Goal: Task Accomplishment & Management: Use online tool/utility

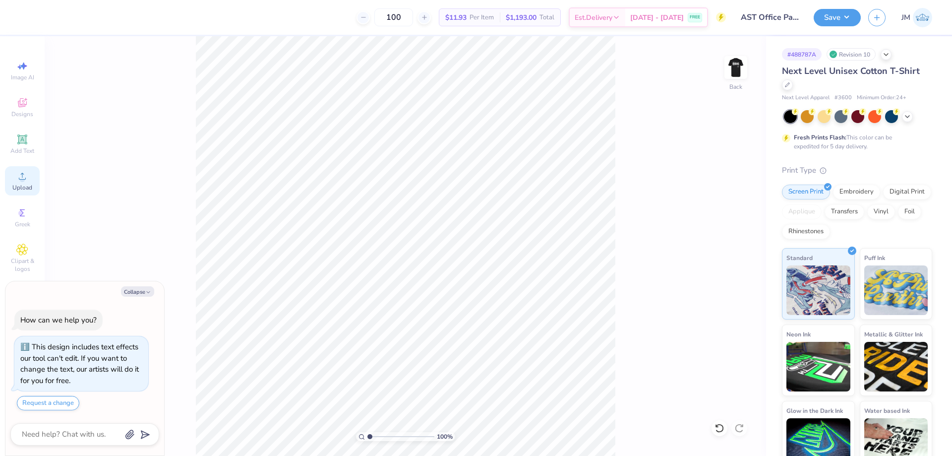
click at [28, 182] on div "Upload" at bounding box center [22, 180] width 35 height 29
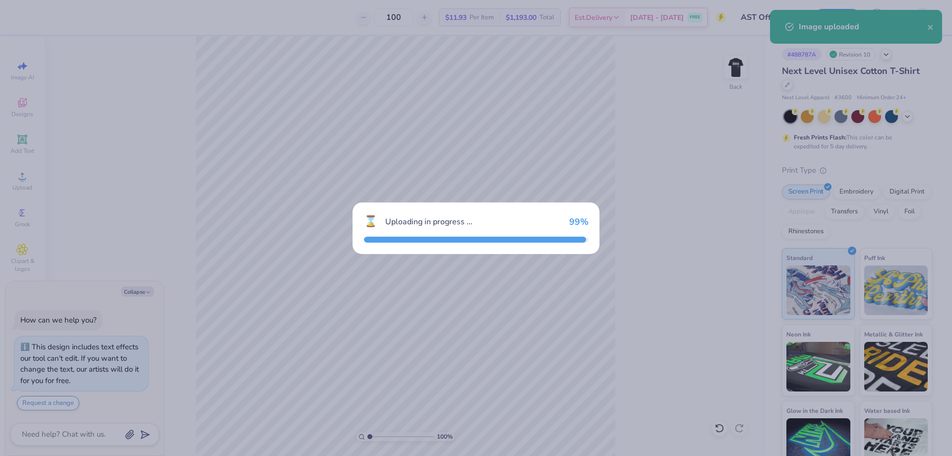
type textarea "x"
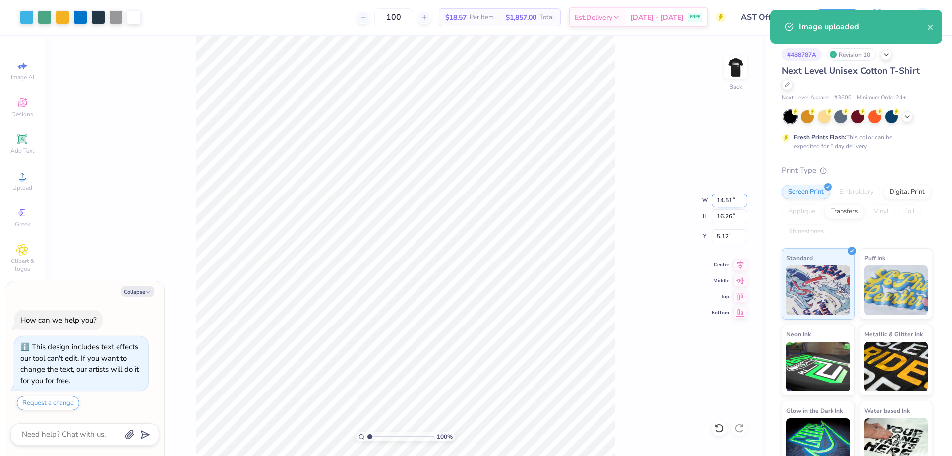
click at [730, 200] on input "14.51" at bounding box center [730, 200] width 36 height 14
type input "3.75"
type textarea "x"
type input "4.20"
click at [729, 232] on input "11.15" at bounding box center [730, 236] width 36 height 14
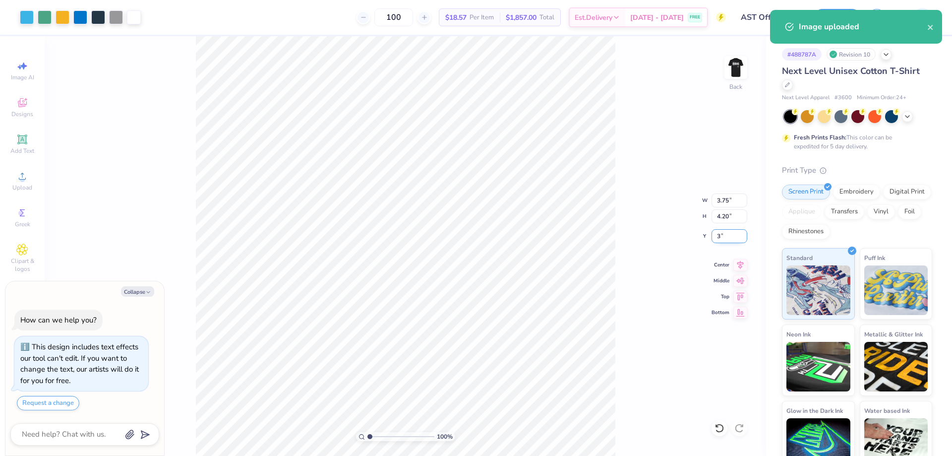
type input "3"
type textarea "x"
type input "3.00"
type input "1.49212326873899"
type textarea "x"
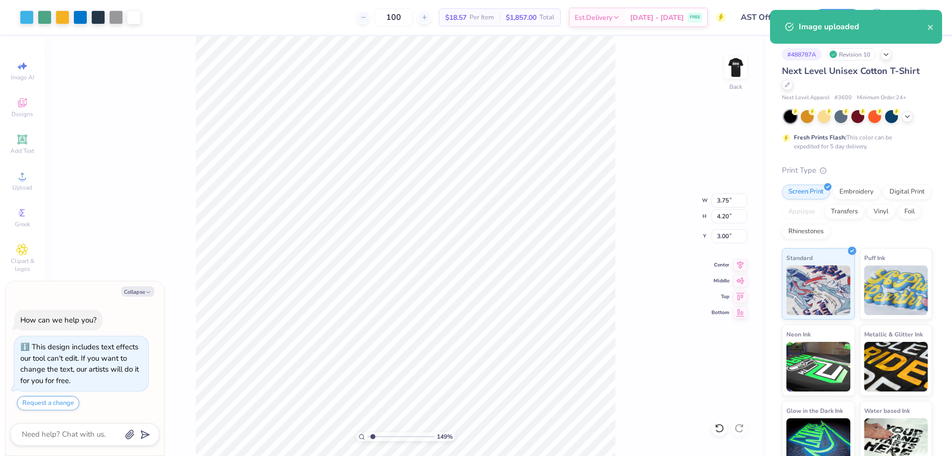
type input "1.49212326873899"
type textarea "x"
type input "1.49212326873899"
type textarea "x"
type input "1.49212326873899"
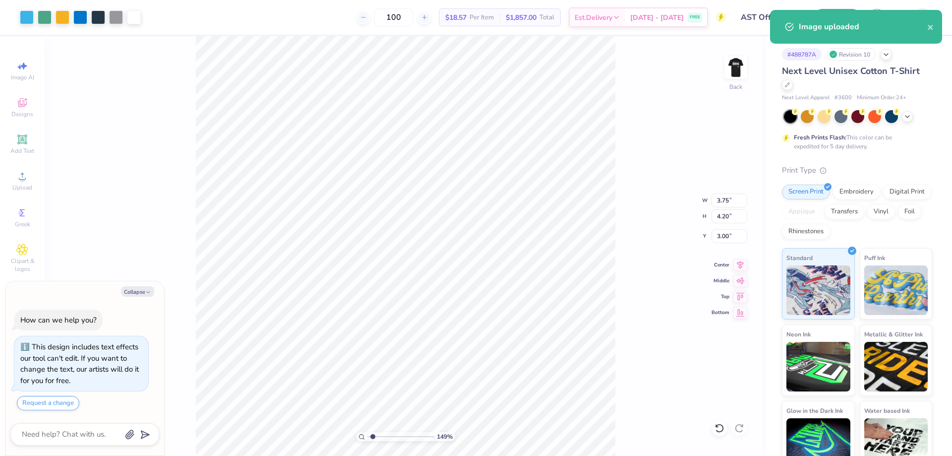
type textarea "x"
type input "1.49212326873899"
type textarea "x"
type input "1"
click at [734, 70] on img at bounding box center [736, 68] width 40 height 40
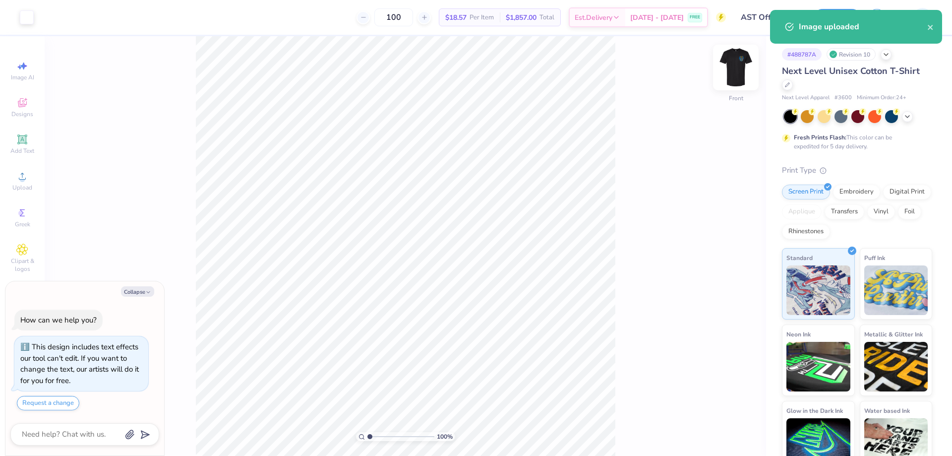
click at [733, 81] on img at bounding box center [736, 68] width 40 height 40
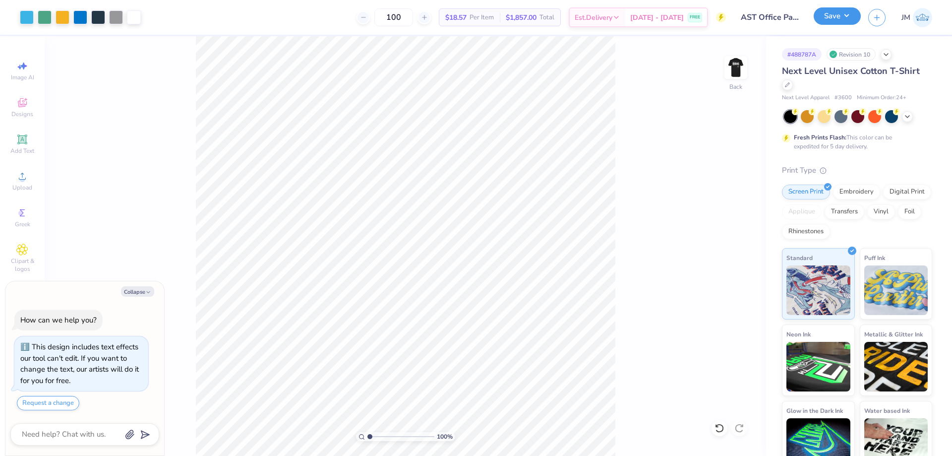
click at [853, 15] on button "Save" at bounding box center [837, 15] width 47 height 17
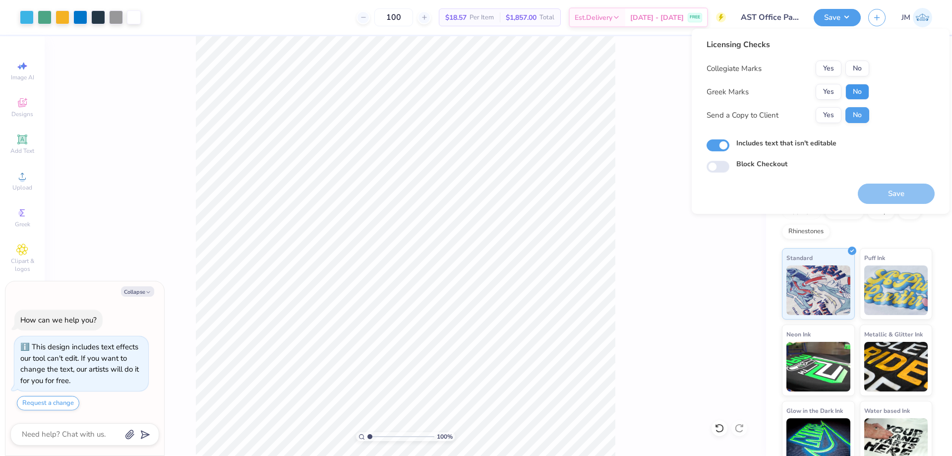
click at [869, 88] on button "No" at bounding box center [858, 92] width 24 height 16
click at [863, 72] on button "No" at bounding box center [858, 69] width 24 height 16
click at [898, 190] on button "Save" at bounding box center [896, 194] width 77 height 20
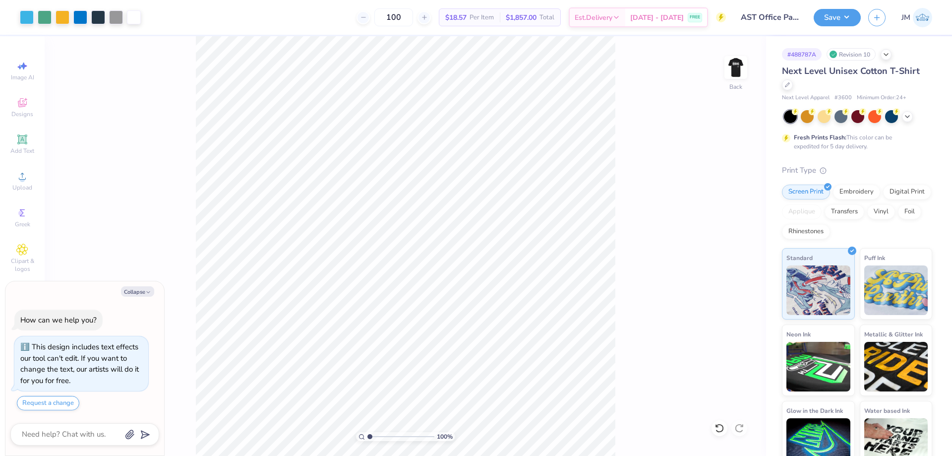
type textarea "x"
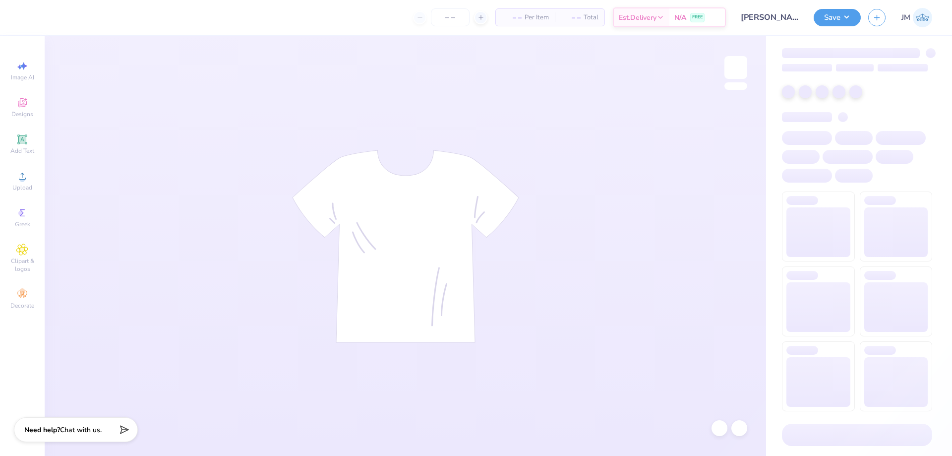
type input "[PERSON_NAME] : [GEOGRAPHIC_DATA][US_STATE]"
type input "24"
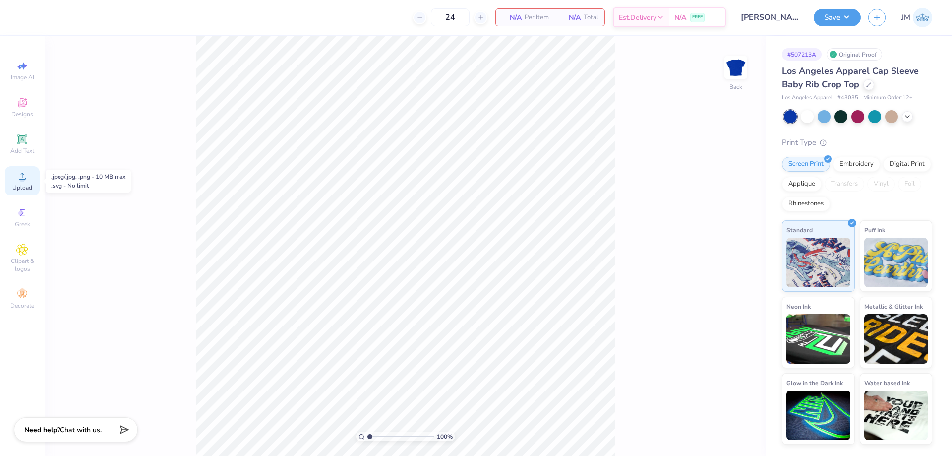
click at [25, 184] on span "Upload" at bounding box center [22, 188] width 20 height 8
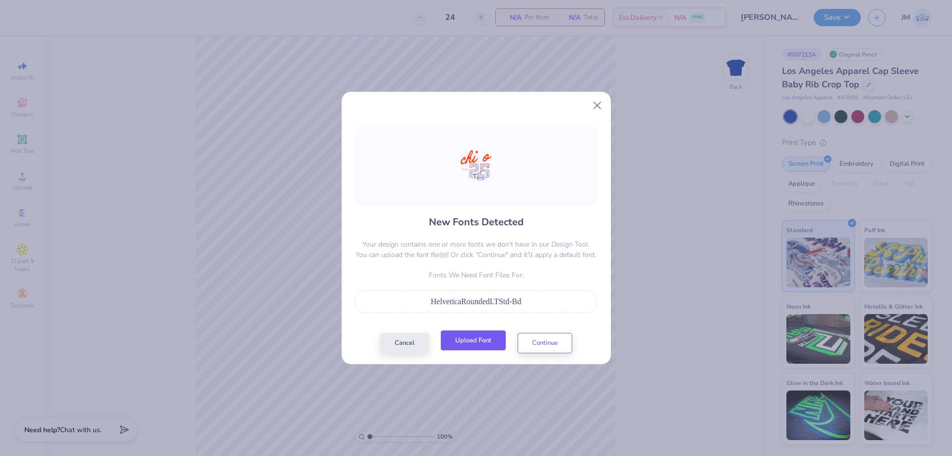
click at [493, 345] on button "Upload Font" at bounding box center [473, 340] width 65 height 20
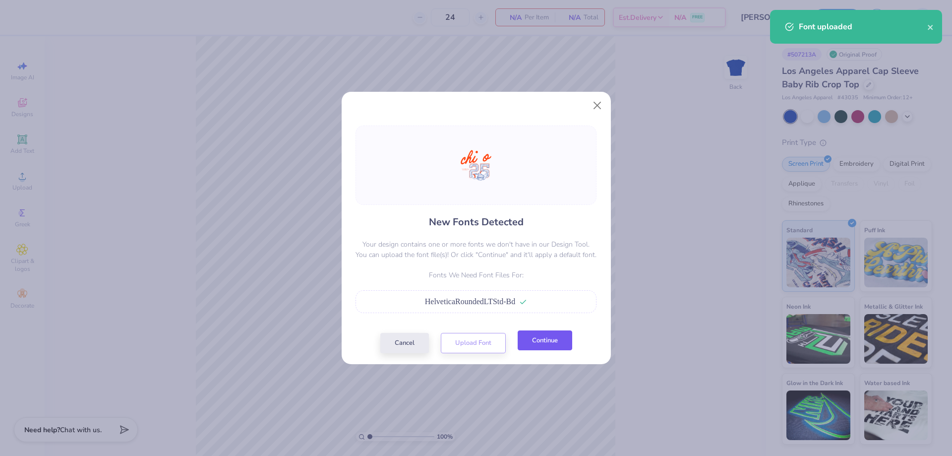
click at [562, 346] on button "Continue" at bounding box center [545, 340] width 55 height 20
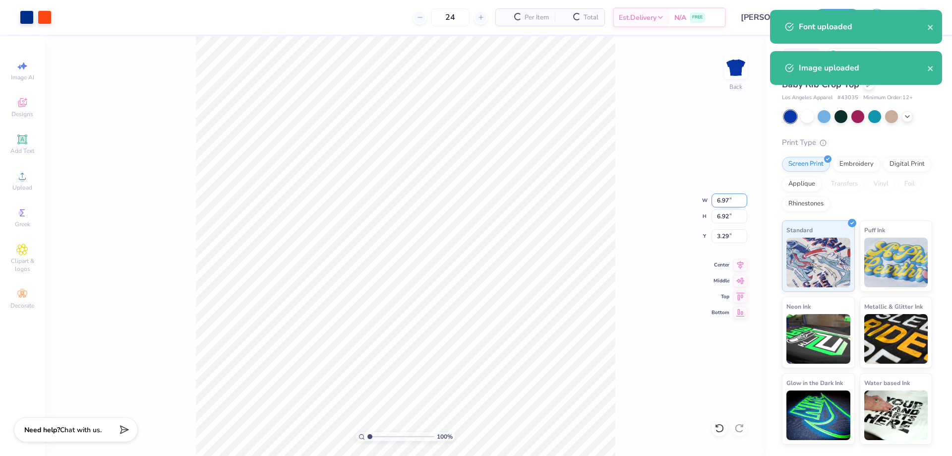
click at [722, 203] on input "6.97" at bounding box center [730, 200] width 36 height 14
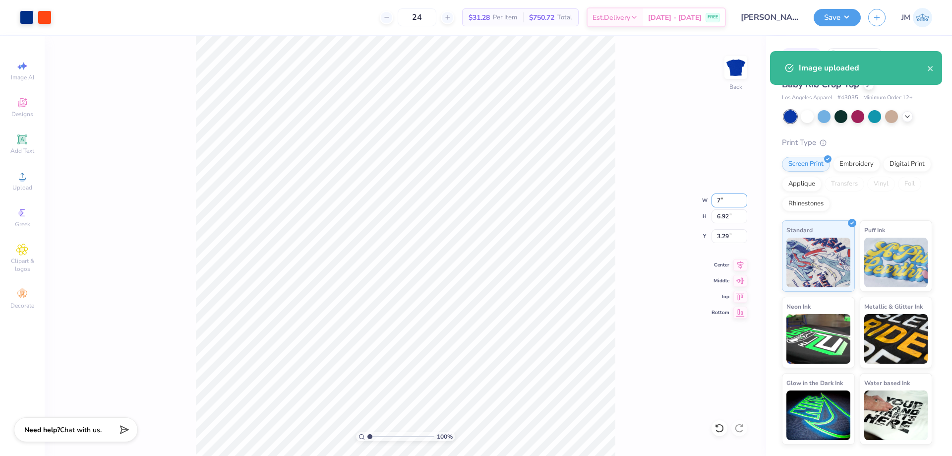
type input "7.00"
type input "6.94"
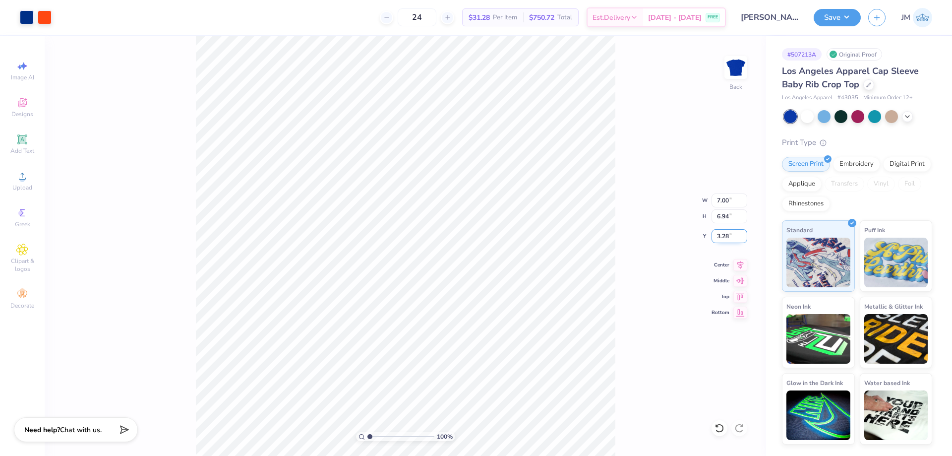
click at [725, 237] on input "3.28" at bounding box center [730, 236] width 36 height 14
type input "2.00"
click at [20, 17] on div at bounding box center [27, 16] width 14 height 14
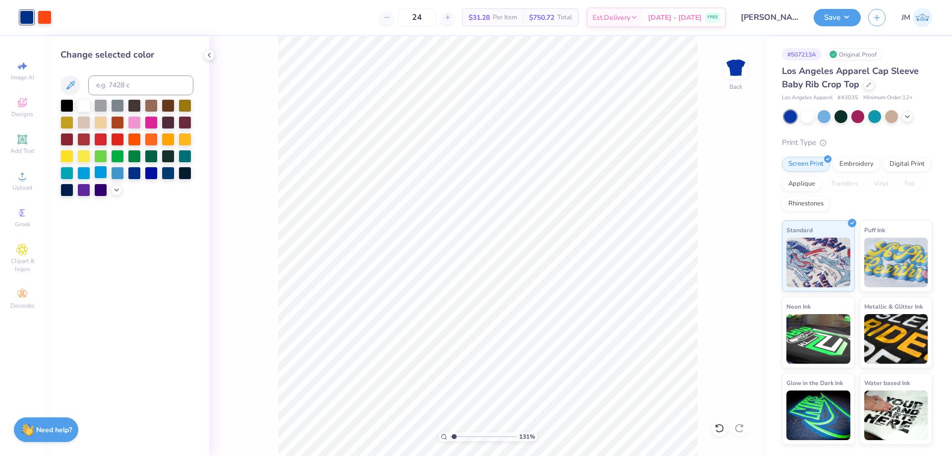
click at [102, 174] on div at bounding box center [100, 172] width 13 height 13
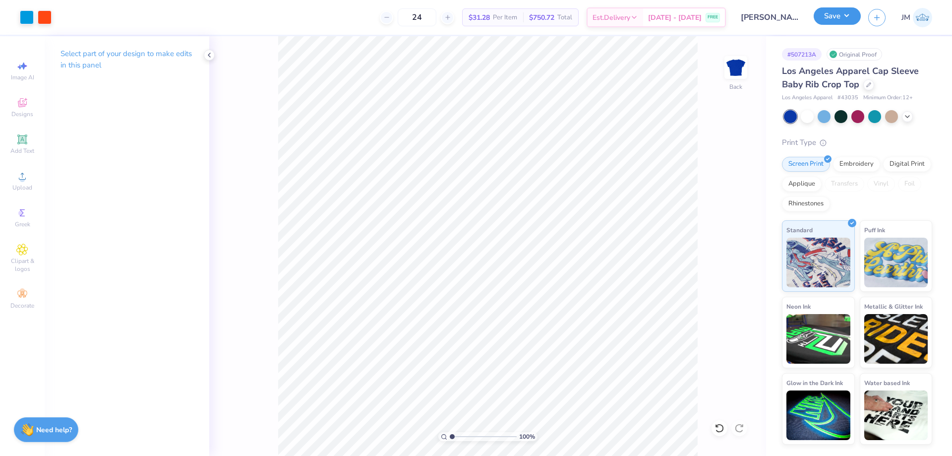
click at [852, 14] on button "Save" at bounding box center [837, 15] width 47 height 17
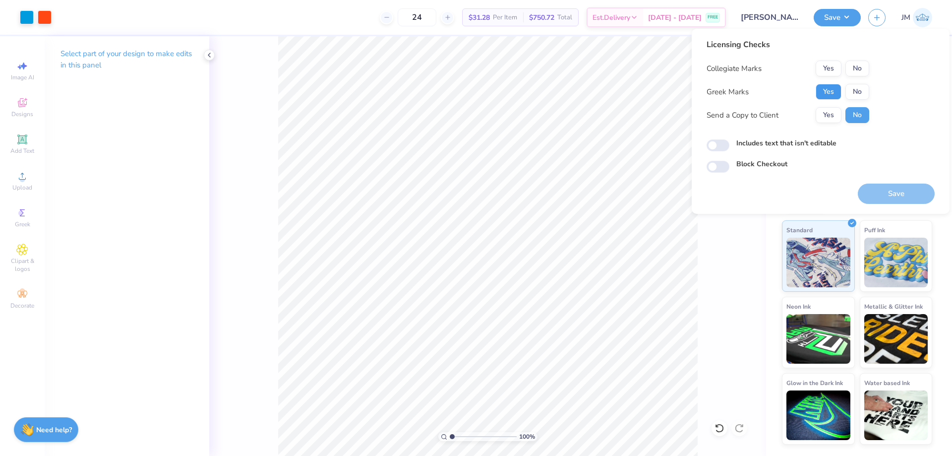
click at [830, 88] on button "Yes" at bounding box center [829, 92] width 26 height 16
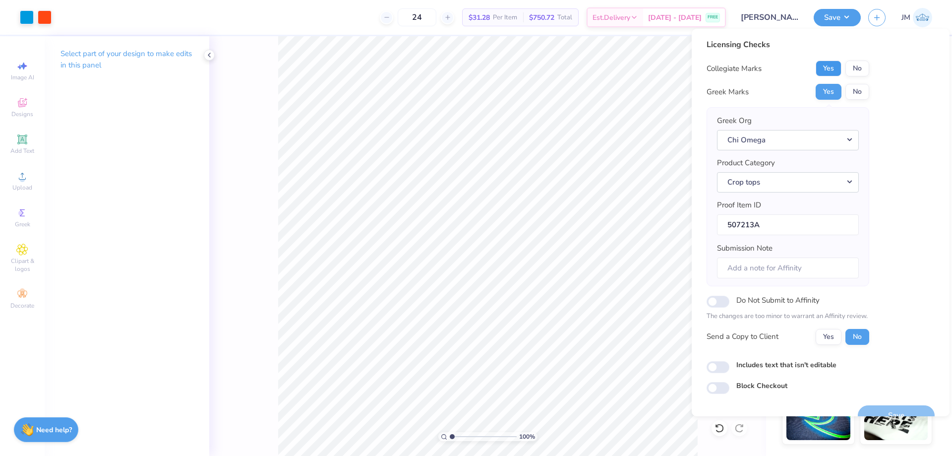
click at [832, 70] on button "Yes" at bounding box center [829, 69] width 26 height 16
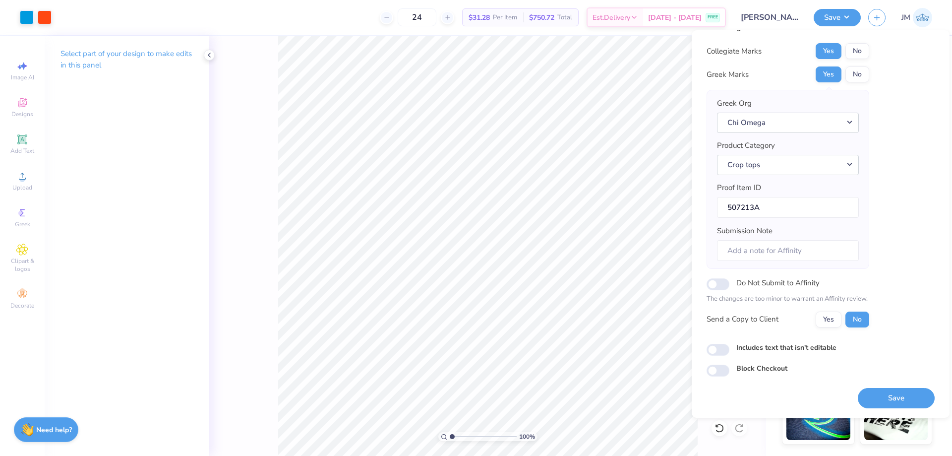
click at [890, 400] on button "Save" at bounding box center [896, 398] width 77 height 20
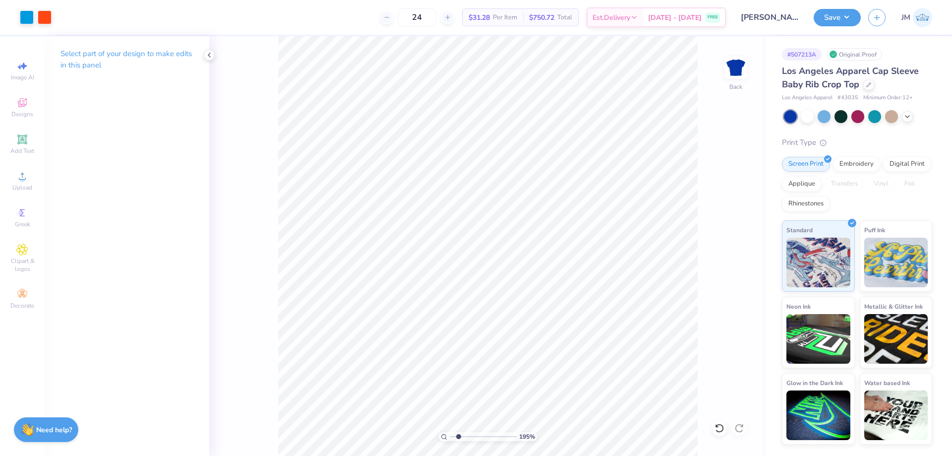
type input "1.94838377767887"
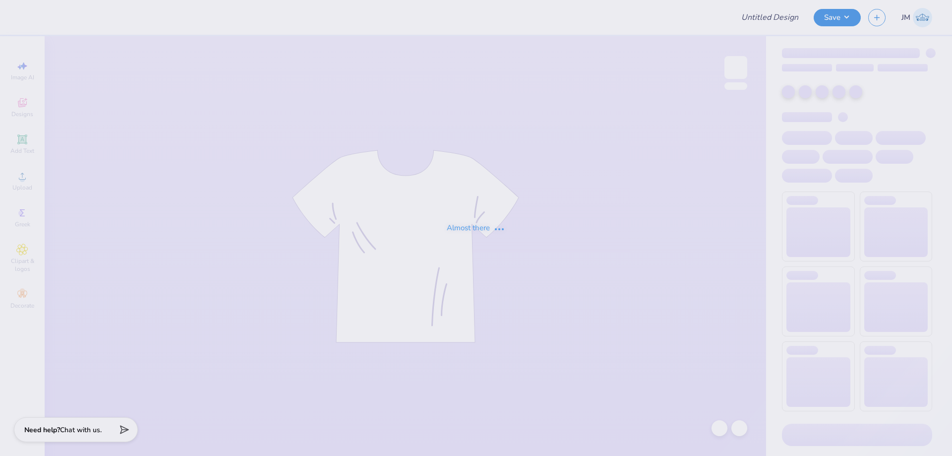
type input "[PERSON_NAME] : [GEOGRAPHIC_DATA][US_STATE]"
type input "bear tee"
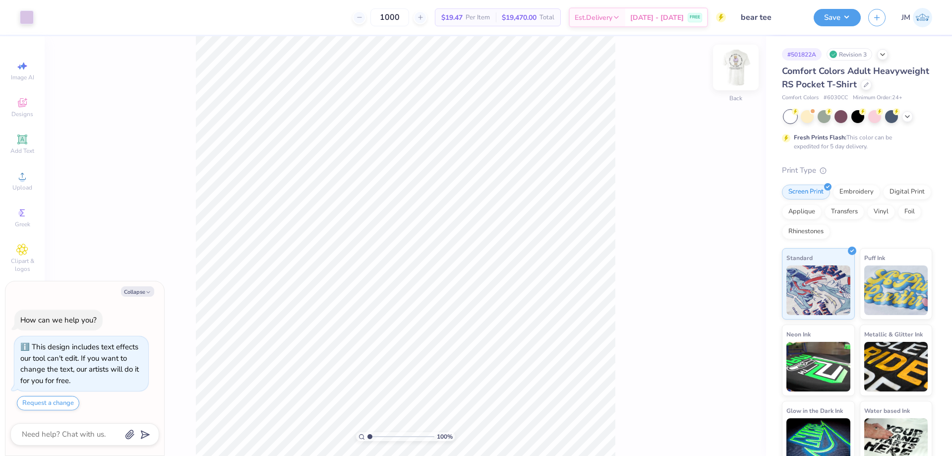
click at [735, 70] on img at bounding box center [736, 68] width 40 height 40
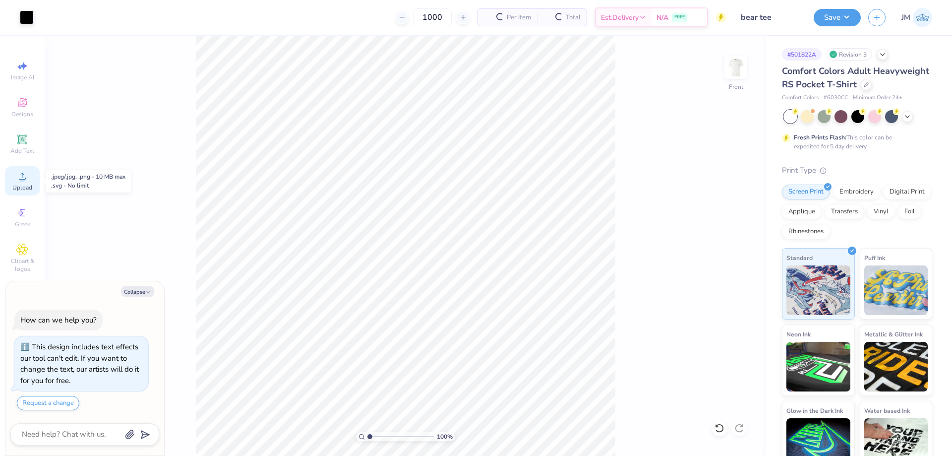
click at [16, 181] on div "Upload" at bounding box center [22, 180] width 35 height 29
click at [28, 157] on div "Add Text" at bounding box center [22, 143] width 35 height 29
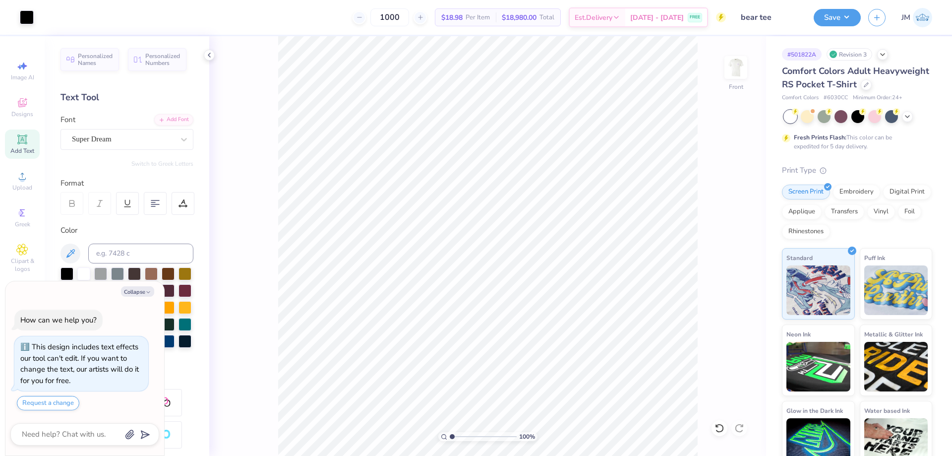
click at [210, 54] on icon at bounding box center [209, 55] width 8 height 8
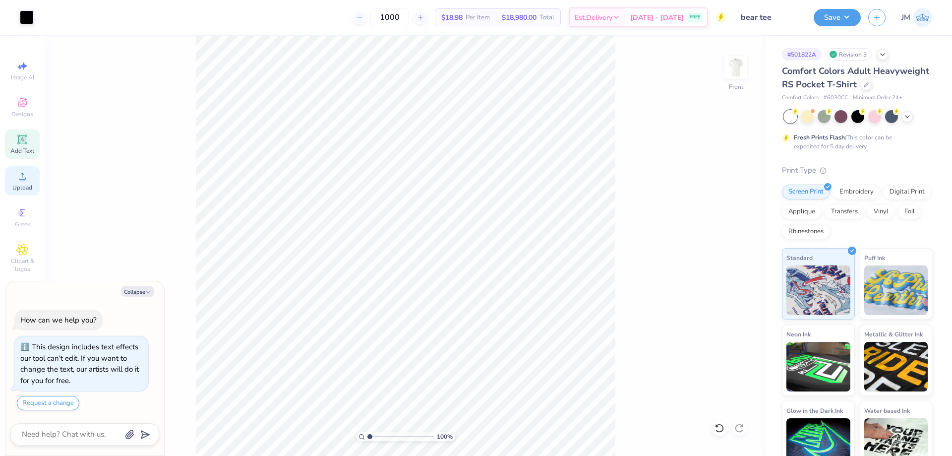
click at [31, 168] on div "Upload" at bounding box center [22, 180] width 35 height 29
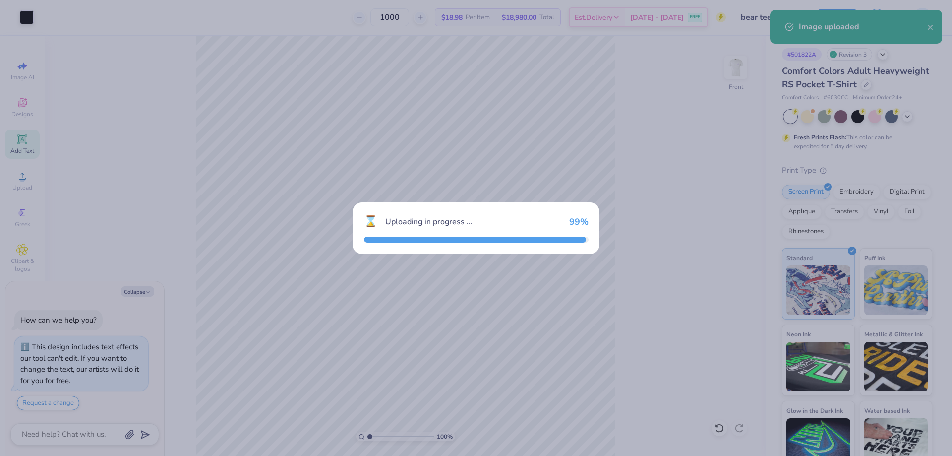
type textarea "x"
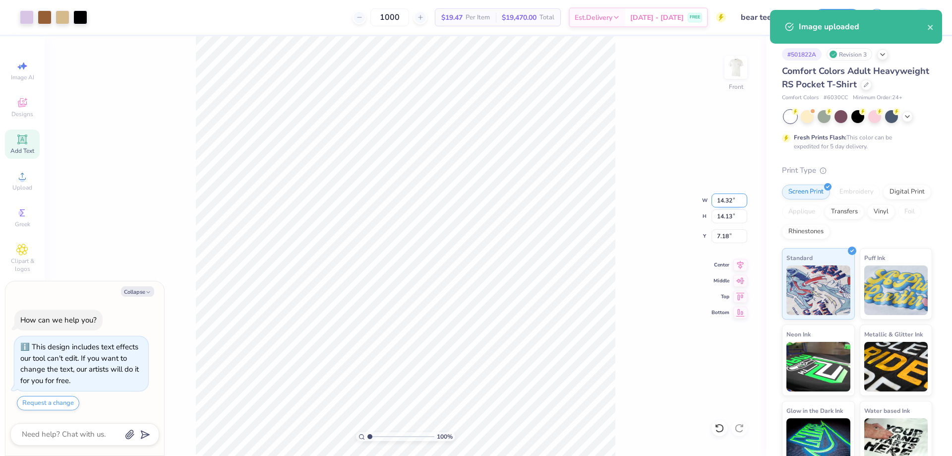
click at [724, 196] on input "14.32" at bounding box center [730, 200] width 36 height 14
type input "11"
type textarea "x"
type input "11.00"
type input "10.85"
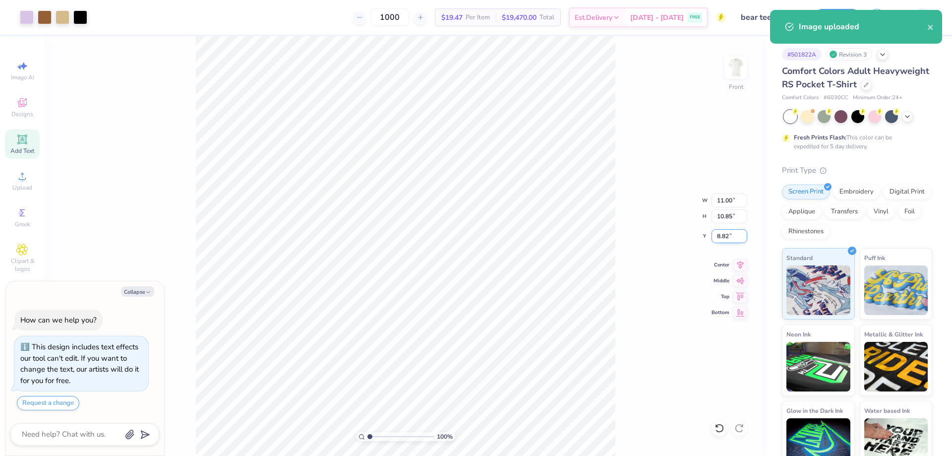
click at [730, 232] on input "8.82" at bounding box center [730, 236] width 36 height 14
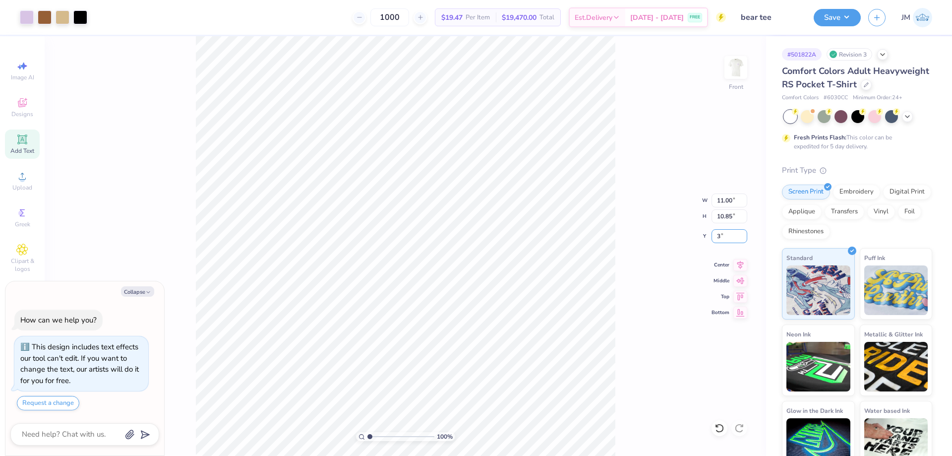
type input "3"
type textarea "x"
type input "3.00"
click at [745, 263] on icon at bounding box center [741, 263] width 14 height 12
click at [624, 230] on div "100 % Front W 11.00 11.00 " H 10.85 10.85 " Y 3.00 3.00 " Center Middle Top Bot…" at bounding box center [406, 246] width 722 height 420
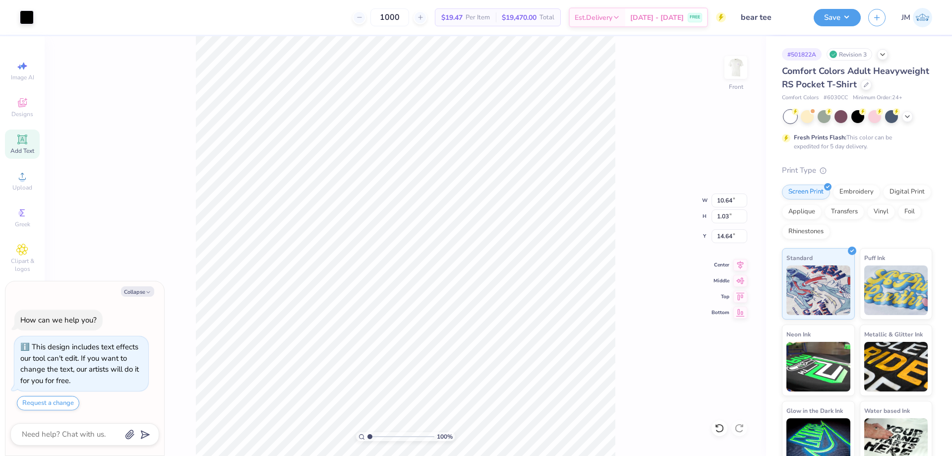
click at [624, 103] on div "100 % Front W 10.64 10.64 " H 1.03 1.03 " Y 14.64 14.64 " Center Middle Top Bot…" at bounding box center [406, 246] width 722 height 420
click at [716, 426] on icon at bounding box center [717, 426] width 2 height 2
click at [717, 426] on icon at bounding box center [717, 426] width 2 height 2
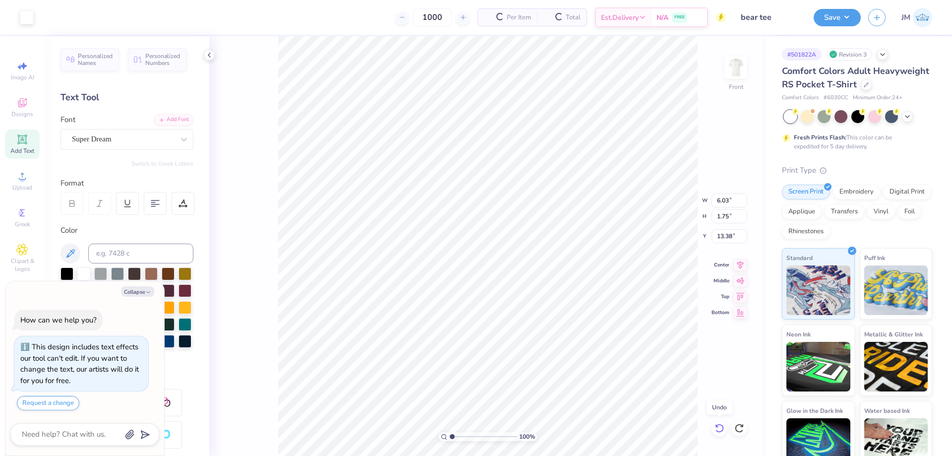
click at [717, 426] on icon at bounding box center [717, 426] width 2 height 2
click at [721, 430] on icon at bounding box center [720, 428] width 10 height 10
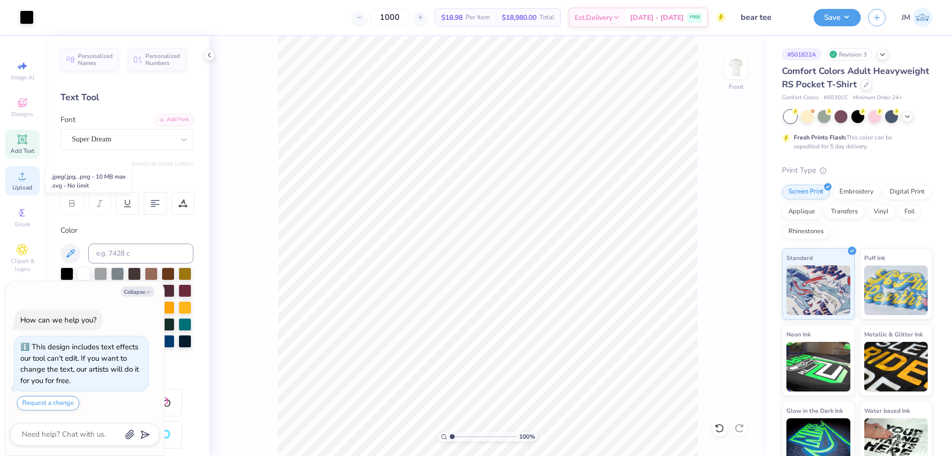
click at [32, 188] on div "Upload" at bounding box center [22, 180] width 35 height 29
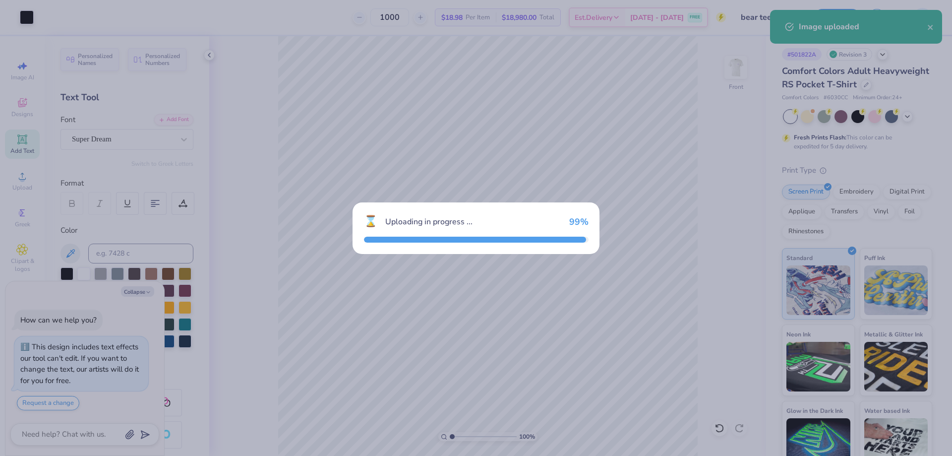
type textarea "x"
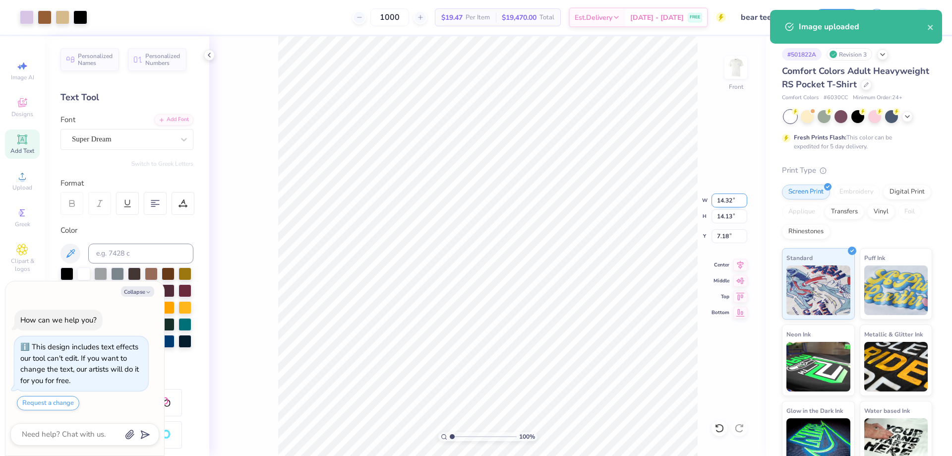
click at [727, 199] on input "14.32" at bounding box center [730, 200] width 36 height 14
type input "11"
type textarea "x"
type input "11.00"
type input "10.85"
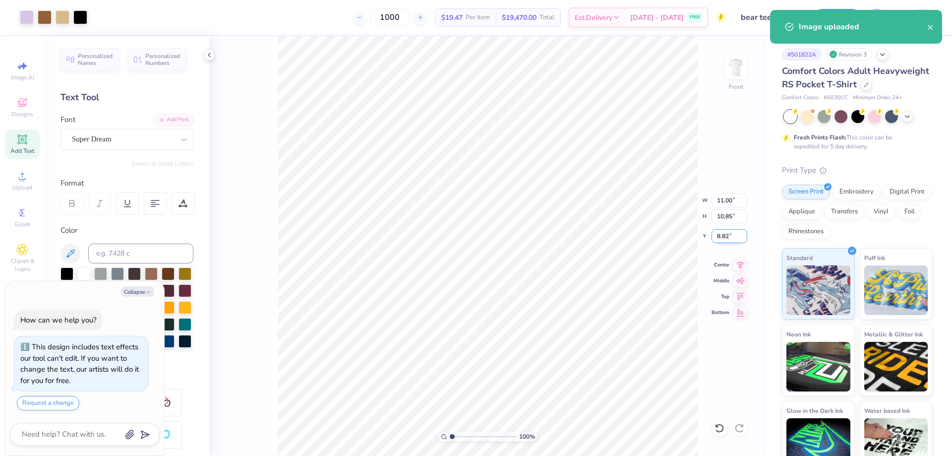
click at [727, 237] on input "8.82" at bounding box center [730, 236] width 36 height 14
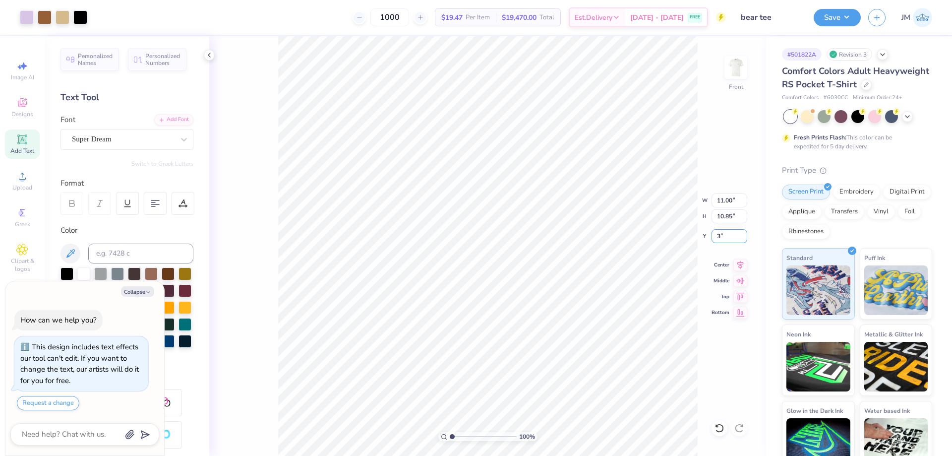
type input "3"
type textarea "x"
type input "3.00"
type textarea "x"
type input "1.30577936722713"
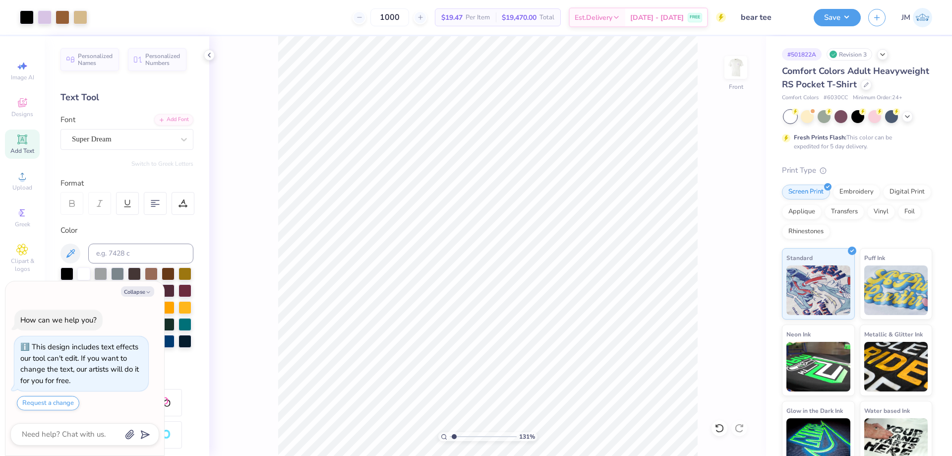
type textarea "x"
type input "1.30577936722713"
type textarea "x"
type input "1.30577936722713"
type textarea "x"
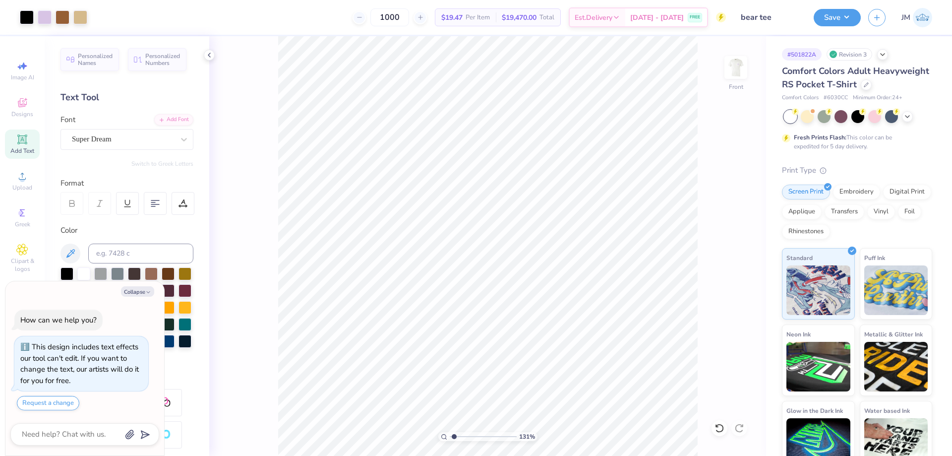
type input "1.30577936722713"
type textarea "x"
type input "1.70505975587608"
click at [745, 260] on icon at bounding box center [741, 263] width 14 height 12
type textarea "x"
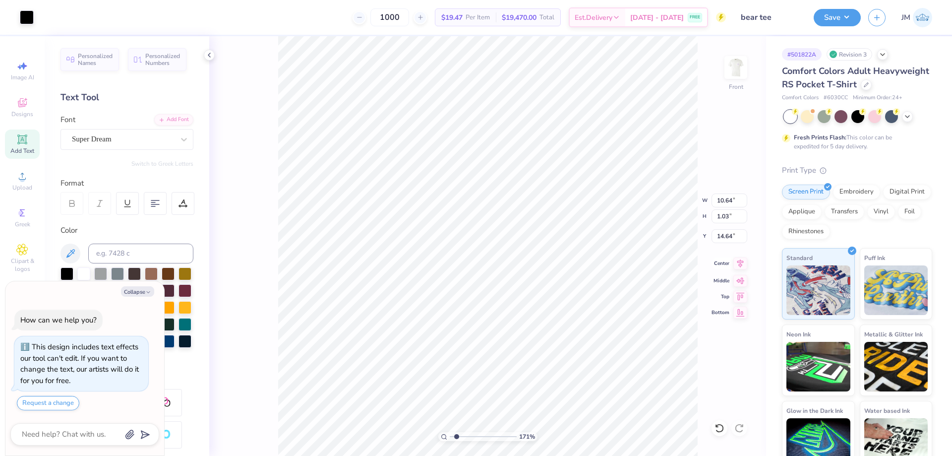
type input "1.70505975587608"
type textarea "x"
type input "2.54415933633312"
type textarea "x"
type input "2.54415933633312"
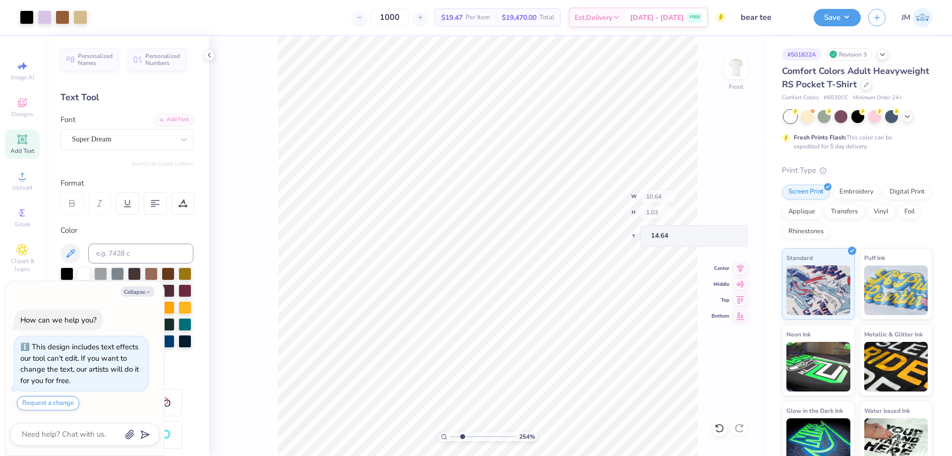
type textarea "x"
type input "2.54415933633312"
type textarea "x"
type input "2.54415933633312"
type textarea "x"
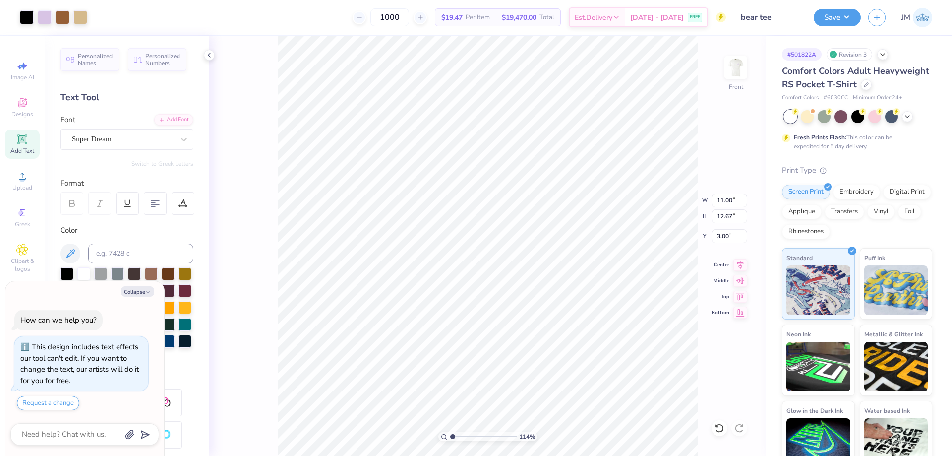
type input "1"
click at [726, 74] on img at bounding box center [736, 68] width 40 height 40
click at [596, 290] on li "Download vector" at bounding box center [590, 288] width 78 height 19
click at [736, 66] on img at bounding box center [736, 68] width 40 height 40
click at [849, 18] on button "Save" at bounding box center [837, 15] width 47 height 17
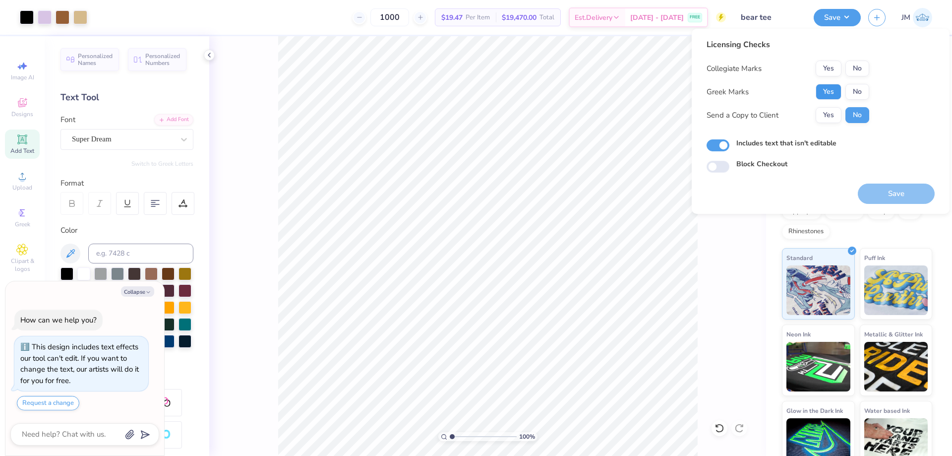
click at [837, 90] on button "Yes" at bounding box center [829, 92] width 26 height 16
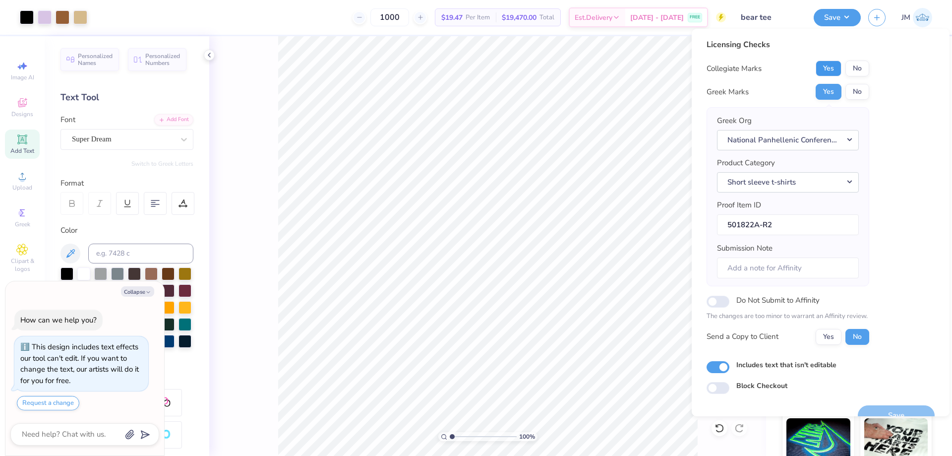
click at [834, 75] on button "Yes" at bounding box center [829, 69] width 26 height 16
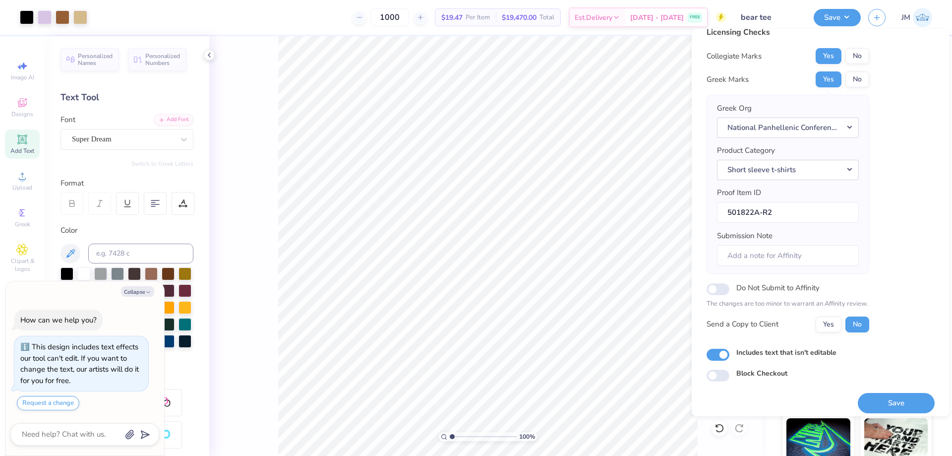
scroll to position [19, 0]
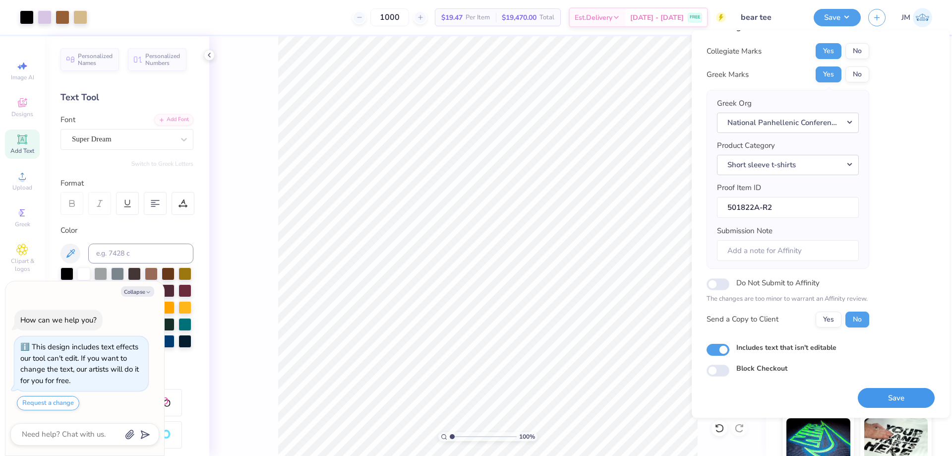
click at [902, 395] on button "Save" at bounding box center [896, 398] width 77 height 20
type textarea "x"
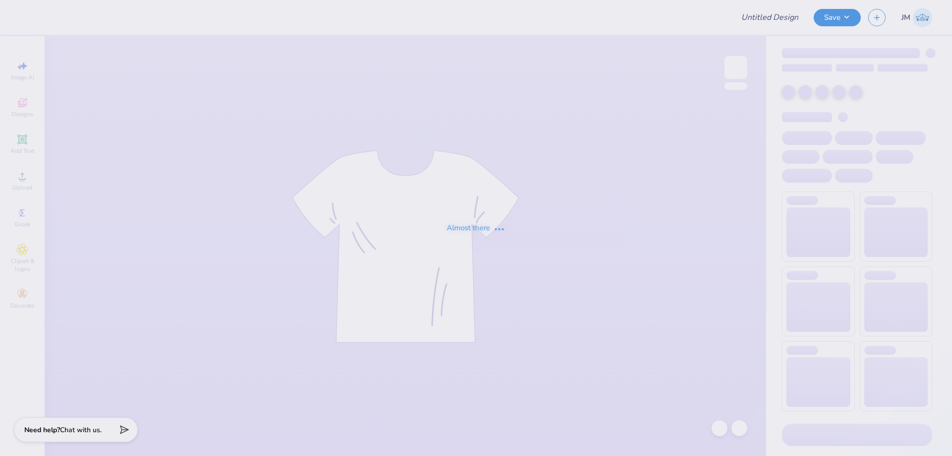
type input "bear tee"
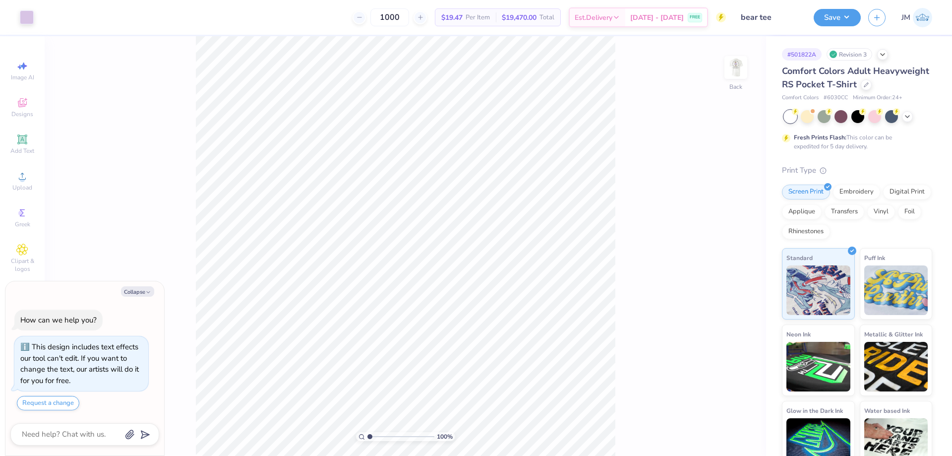
type textarea "x"
